Goal: Transaction & Acquisition: Subscribe to service/newsletter

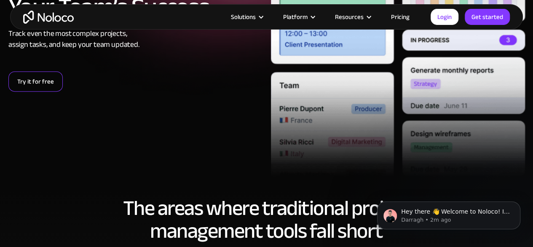
click at [26, 84] on link "Try it for free" at bounding box center [35, 81] width 54 height 20
